Goal: Complete application form

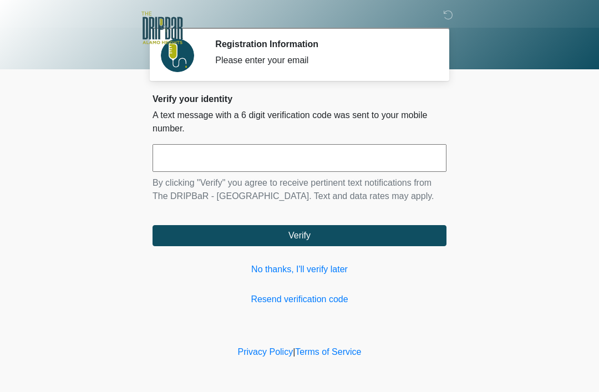
click at [383, 165] on input "text" at bounding box center [300, 158] width 294 height 28
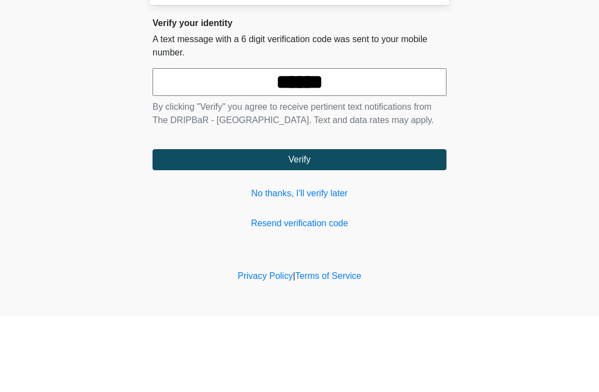
type input "******"
click at [407, 225] on button "Verify" at bounding box center [300, 235] width 294 height 21
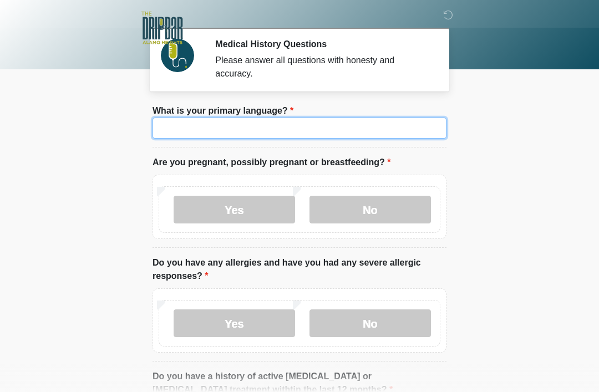
click at [387, 134] on input "What is your primary language?" at bounding box center [300, 128] width 294 height 21
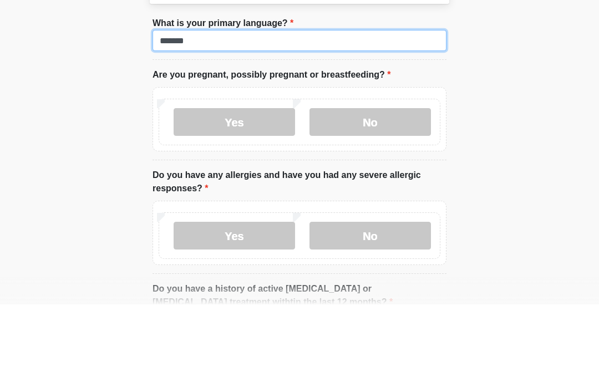
type input "*******"
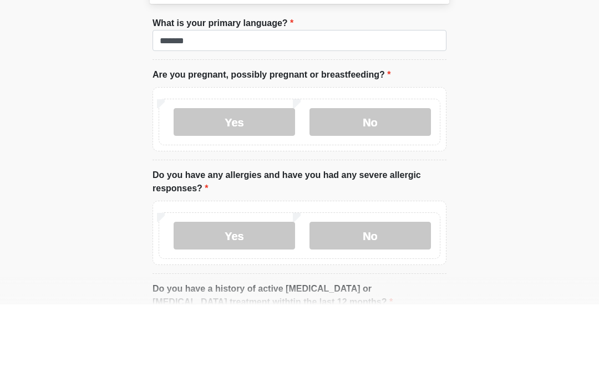
click at [413, 196] on label "No" at bounding box center [371, 210] width 122 height 28
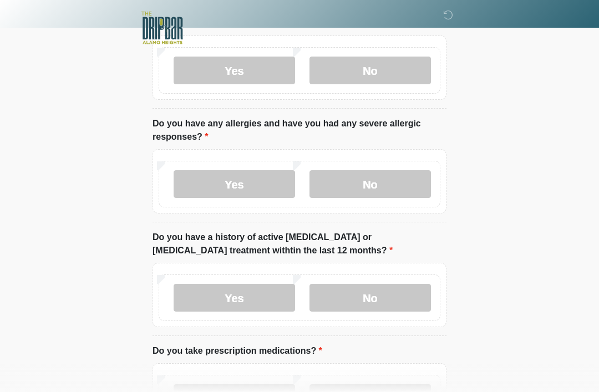
scroll to position [139, 0]
click at [405, 187] on label "No" at bounding box center [371, 184] width 122 height 28
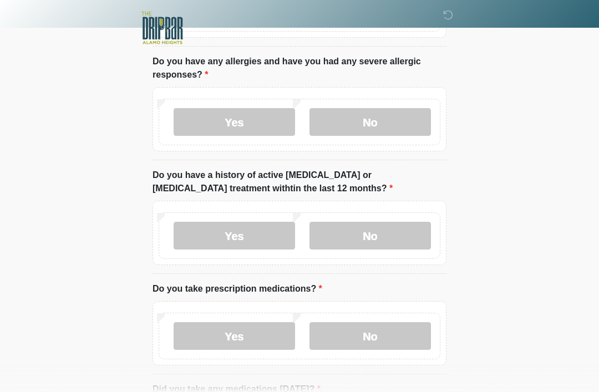
click at [406, 234] on label "No" at bounding box center [371, 236] width 122 height 28
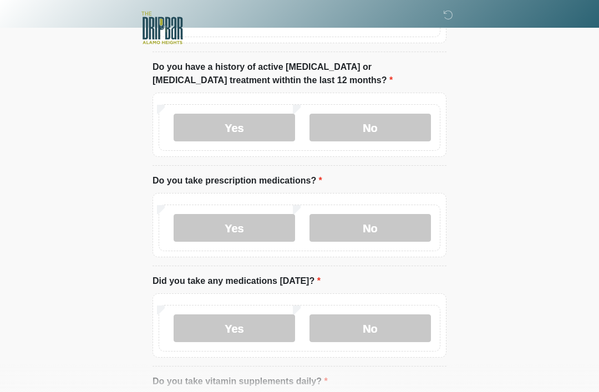
click at [407, 222] on label "No" at bounding box center [371, 228] width 122 height 28
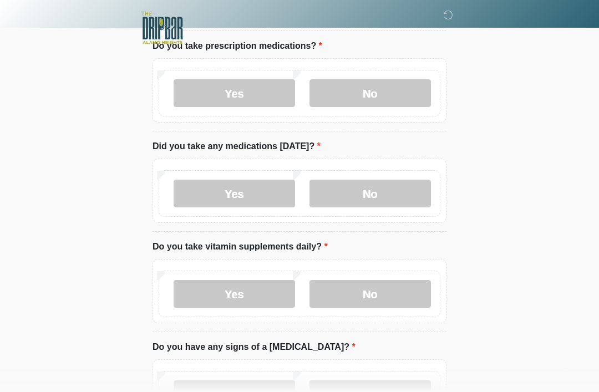
click at [396, 197] on label "No" at bounding box center [371, 194] width 122 height 28
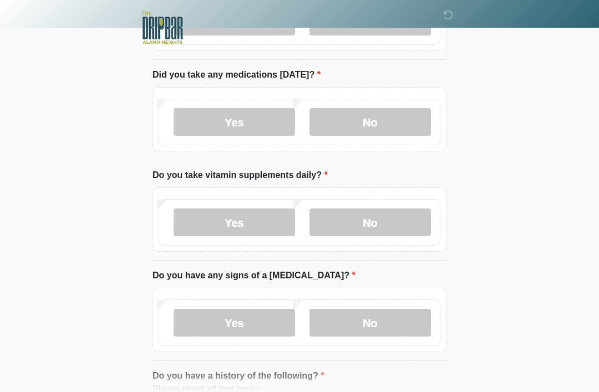
scroll to position [515, 0]
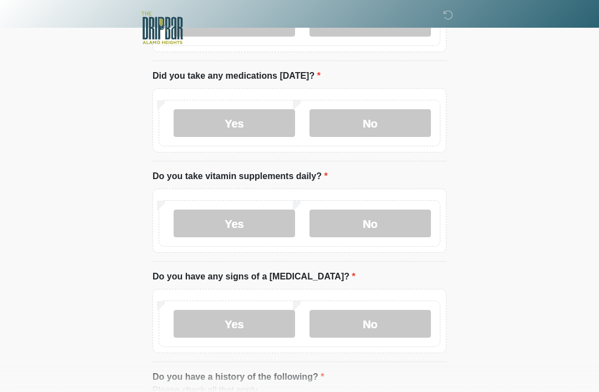
click at [392, 220] on label "No" at bounding box center [371, 224] width 122 height 28
click at [278, 226] on label "Yes" at bounding box center [235, 224] width 122 height 28
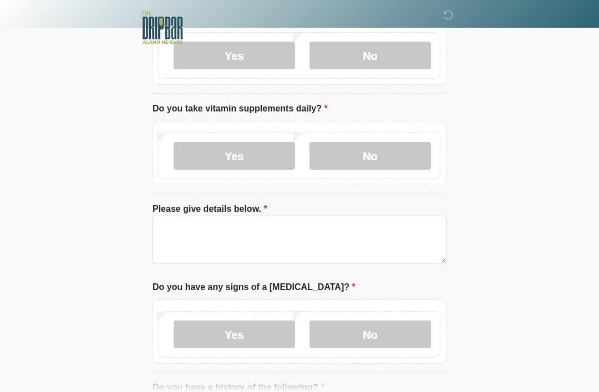
scroll to position [583, 0]
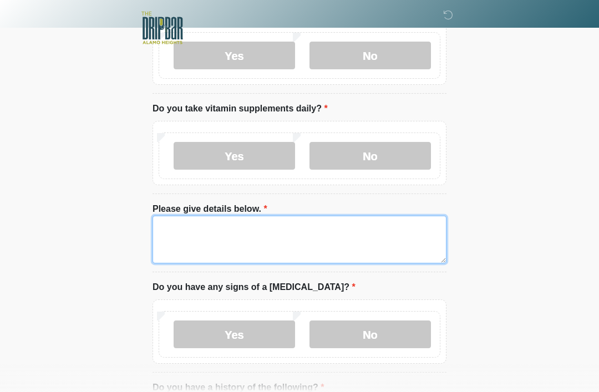
click at [385, 236] on textarea "Please give details below." at bounding box center [300, 240] width 294 height 48
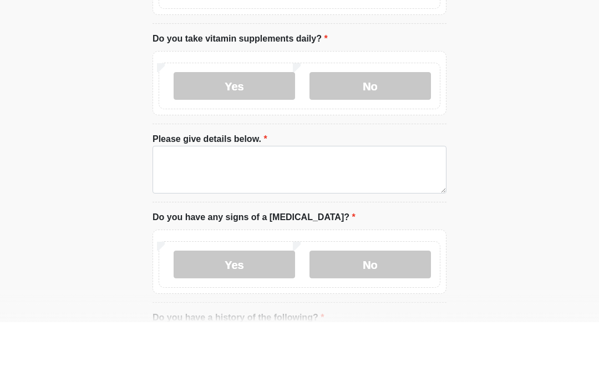
click at [419, 142] on label "No" at bounding box center [371, 156] width 122 height 28
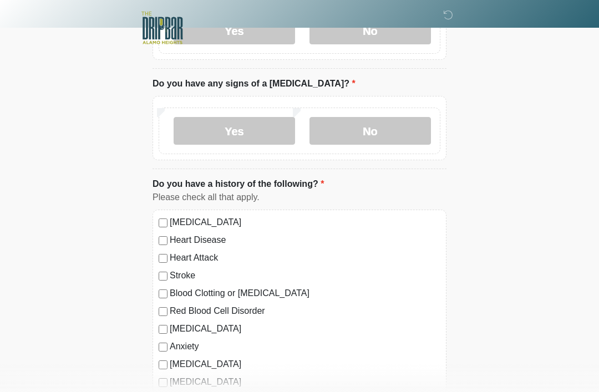
scroll to position [709, 0]
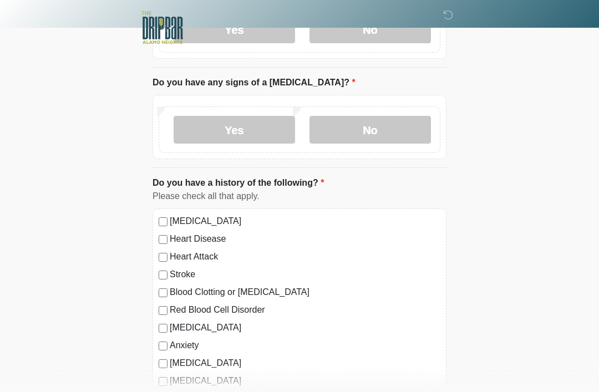
click at [405, 133] on label "No" at bounding box center [371, 131] width 122 height 28
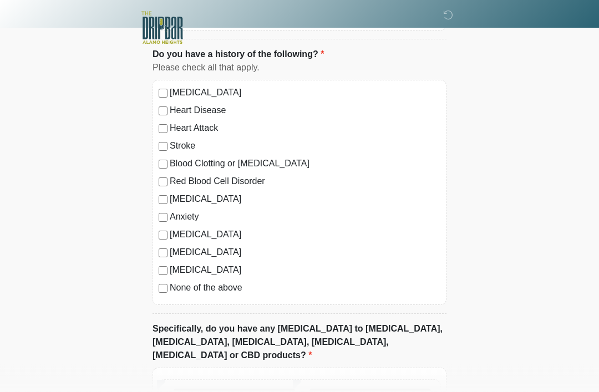
scroll to position [837, 0]
click at [231, 290] on label "None of the above" at bounding box center [305, 288] width 271 height 13
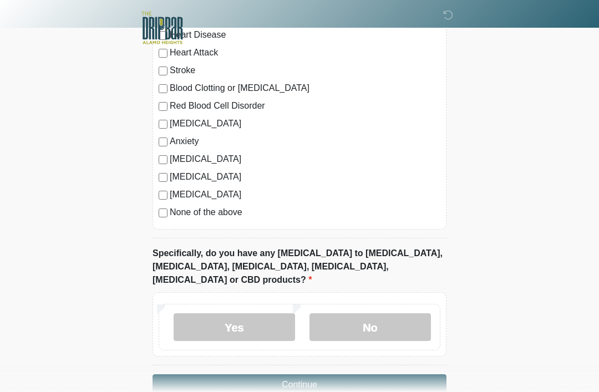
scroll to position [925, 0]
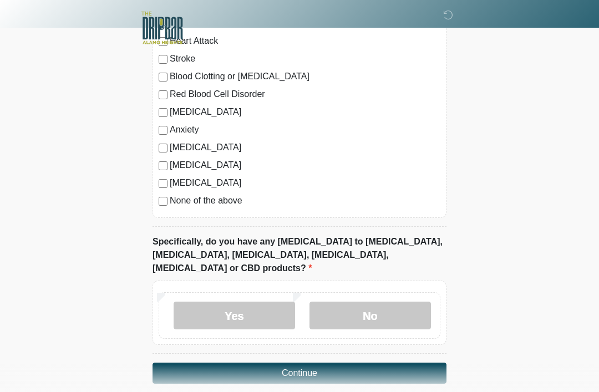
click at [409, 302] on label "No" at bounding box center [371, 316] width 122 height 28
click at [416, 363] on button "Continue" at bounding box center [300, 373] width 294 height 21
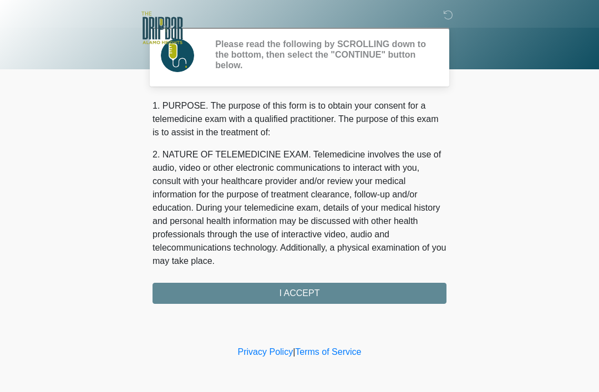
scroll to position [0, 0]
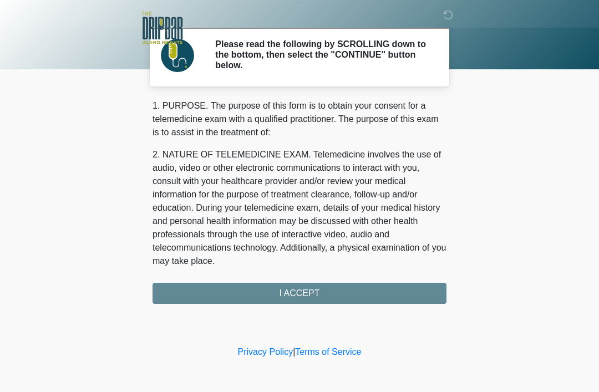
click at [406, 297] on div "1. PURPOSE. The purpose of this form is to obtain your consent for a telemedici…" at bounding box center [300, 201] width 294 height 205
click at [343, 294] on div "1. PURPOSE. The purpose of this form is to obtain your consent for a telemedici…" at bounding box center [300, 201] width 294 height 205
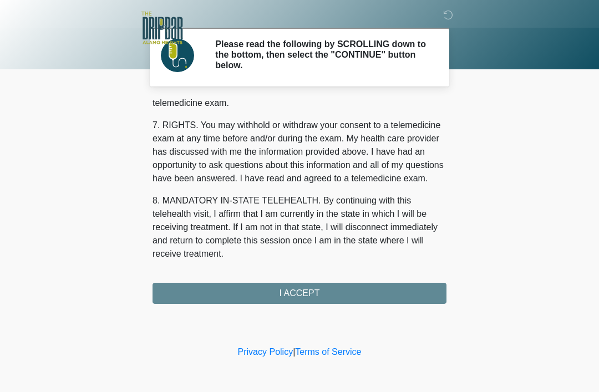
click at [323, 294] on button "I ACCEPT" at bounding box center [300, 293] width 294 height 21
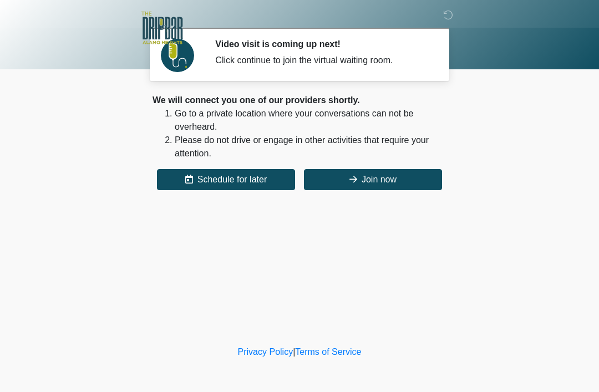
click at [379, 179] on button "Join now" at bounding box center [373, 179] width 138 height 21
